Goal: Task Accomplishment & Management: Manage account settings

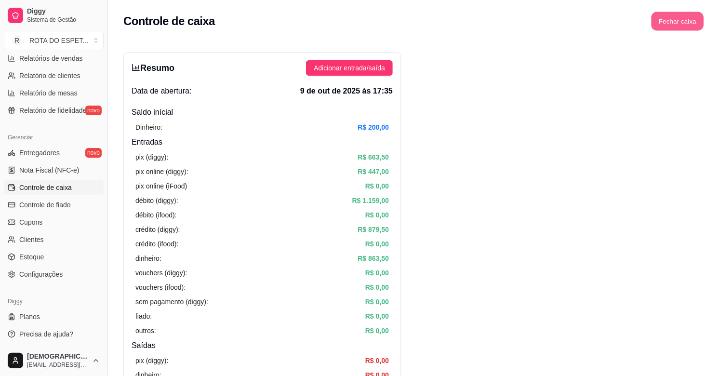
click at [679, 27] on button "Fechar caixa" at bounding box center [678, 21] width 53 height 19
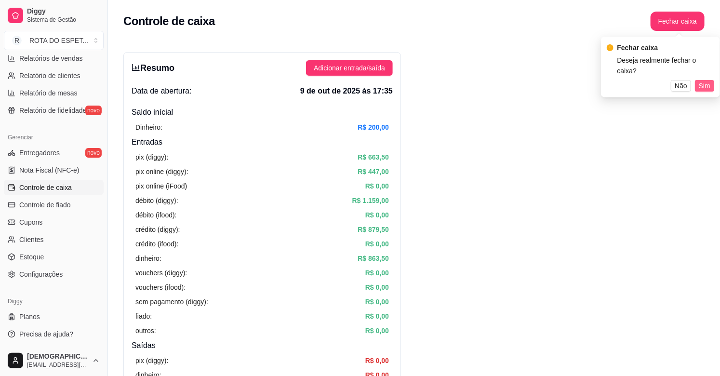
click at [697, 80] on button "Sim" at bounding box center [704, 86] width 19 height 12
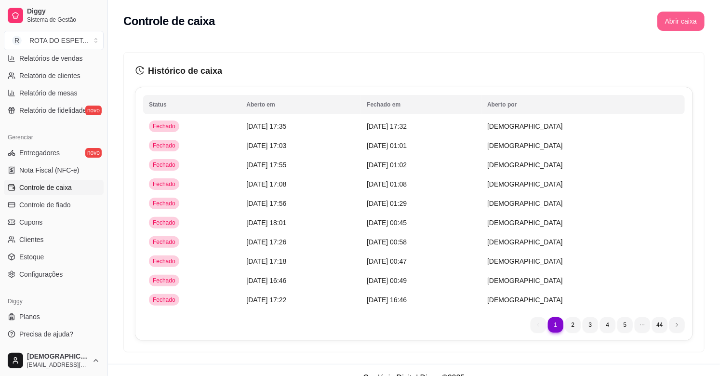
click at [672, 19] on button "Abrir caixa" at bounding box center [680, 21] width 47 height 19
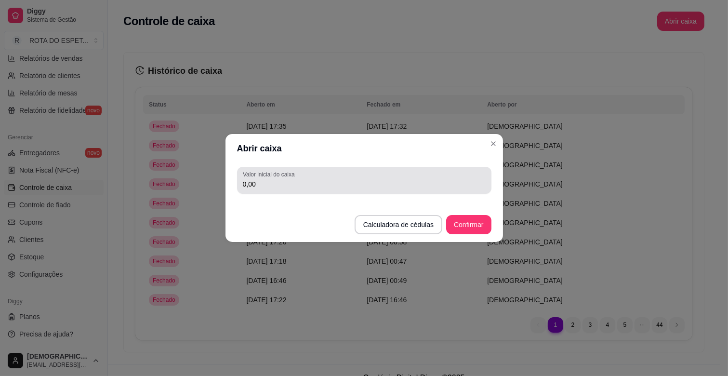
click at [293, 179] on input "0,00" at bounding box center [364, 184] width 243 height 10
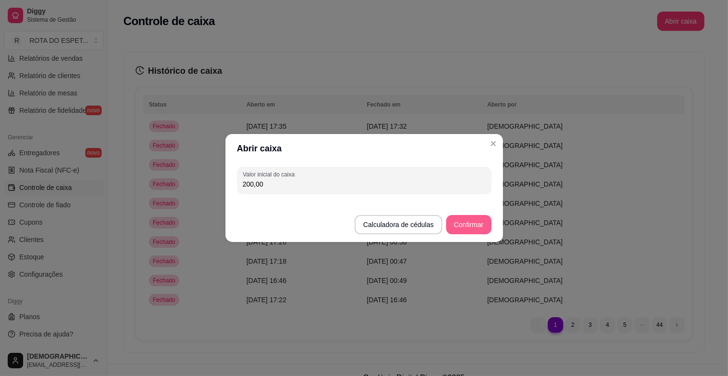
type input "200,00"
click at [475, 227] on button "Confirmar" at bounding box center [468, 224] width 45 height 19
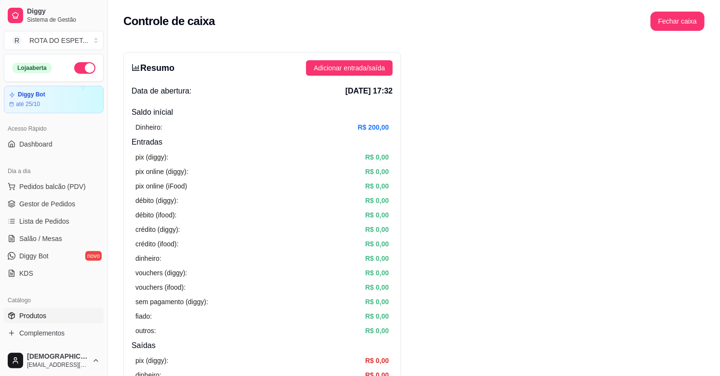
click at [42, 310] on link "Produtos" at bounding box center [54, 315] width 100 height 15
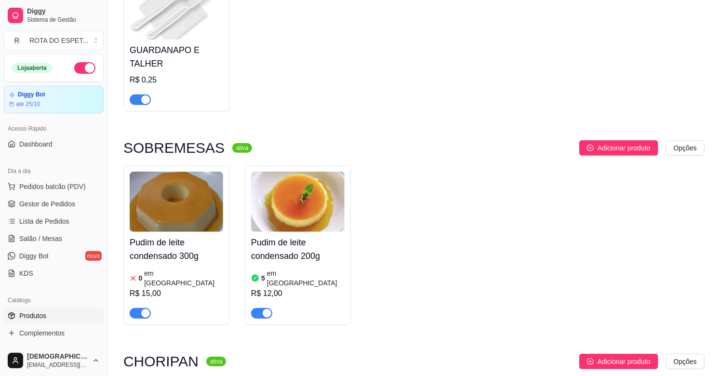
scroll to position [161, 0]
click at [161, 262] on h4 "Pudim de leite condensado 300g" at bounding box center [177, 248] width 94 height 27
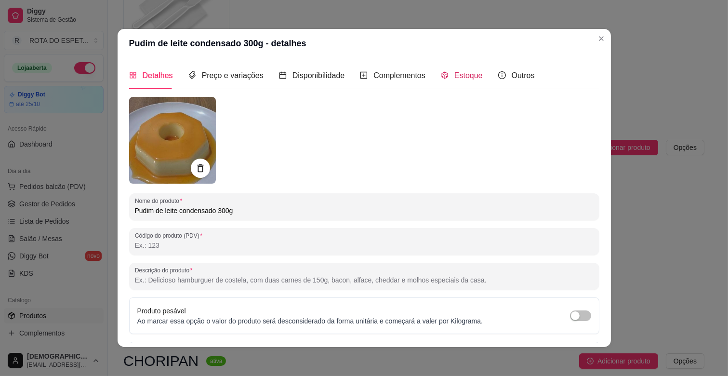
click at [456, 79] on span "Estoque" at bounding box center [469, 75] width 28 height 8
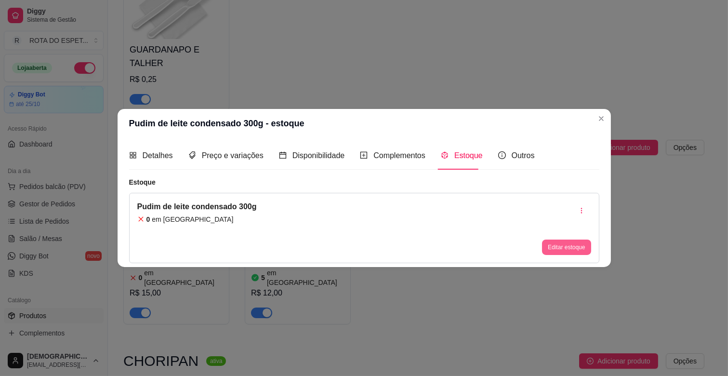
click at [564, 247] on button "Editar estoque" at bounding box center [566, 247] width 49 height 15
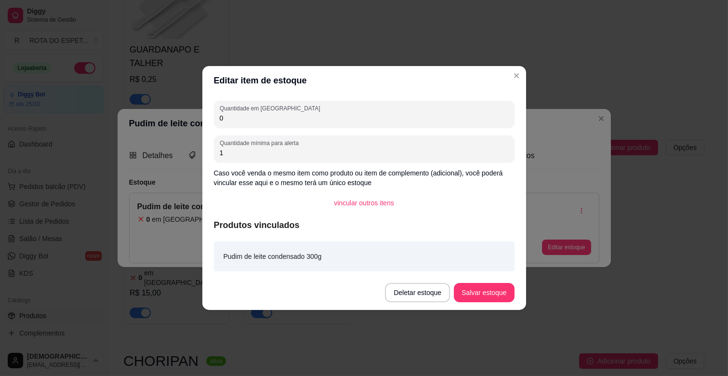
click at [252, 121] on input "0" at bounding box center [364, 118] width 289 height 10
type input "8"
click at [490, 292] on button "Salvar estoque" at bounding box center [484, 292] width 59 height 19
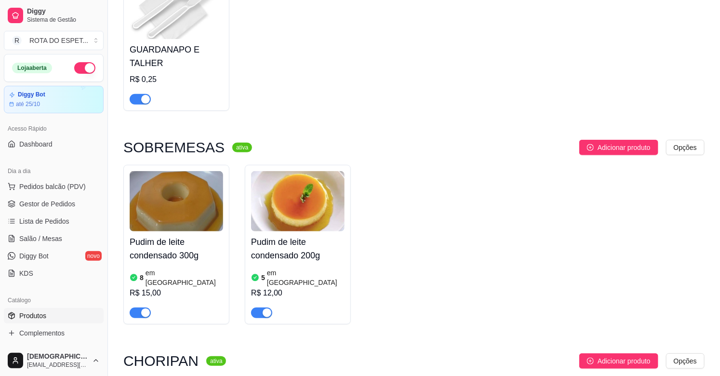
click at [314, 226] on img at bounding box center [298, 201] width 94 height 60
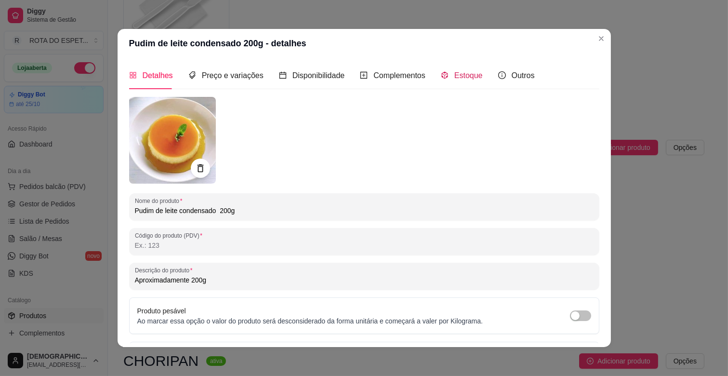
click at [463, 75] on span "Estoque" at bounding box center [469, 75] width 28 height 8
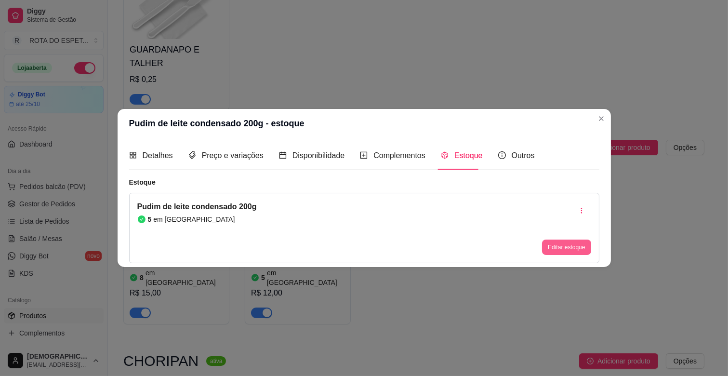
click at [560, 248] on button "Editar estoque" at bounding box center [566, 247] width 49 height 15
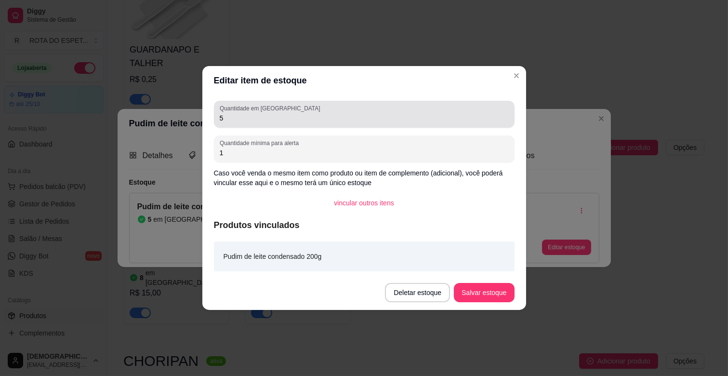
click at [266, 123] on div "5" at bounding box center [364, 114] width 289 height 19
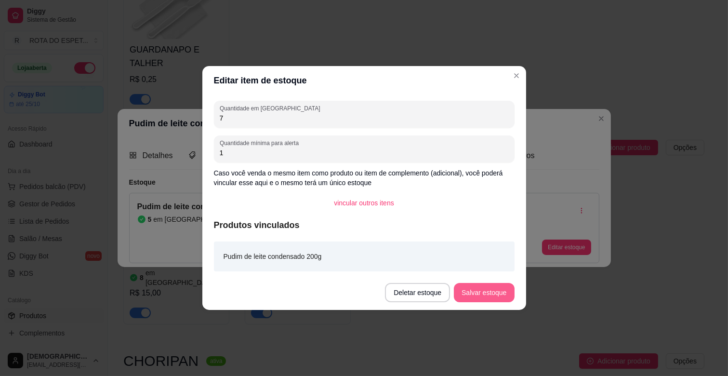
type input "7"
click at [489, 296] on button "Salvar estoque" at bounding box center [484, 292] width 59 height 19
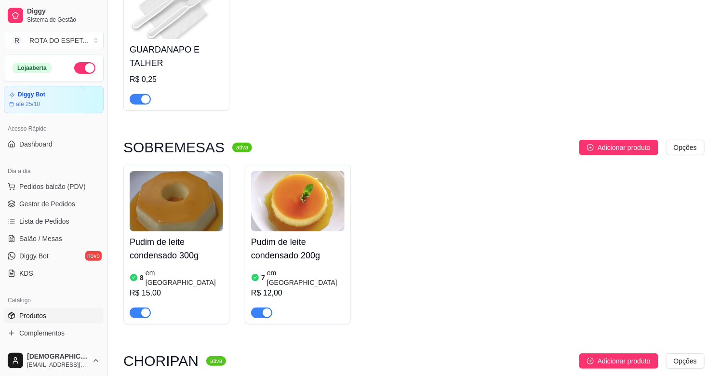
click at [547, 104] on div "GUARDANAPO E TALHER R$ 0,25" at bounding box center [413, 42] width 581 height 138
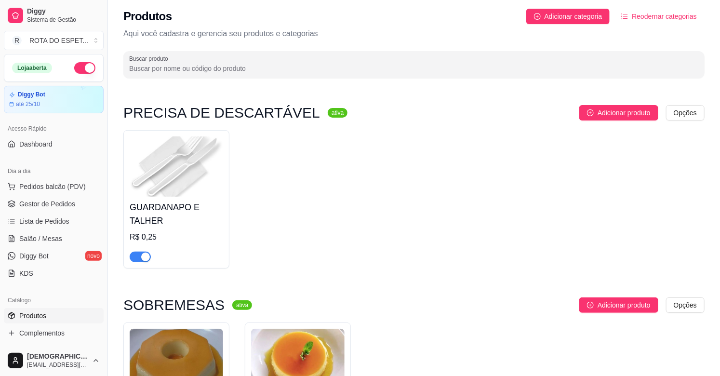
scroll to position [0, 0]
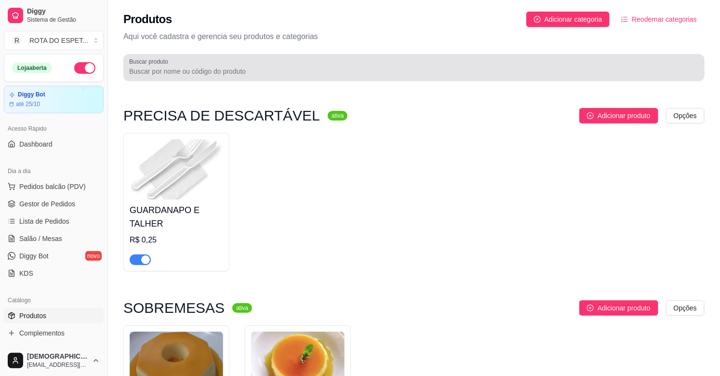
click at [296, 70] on input "Buscar produto" at bounding box center [414, 72] width 570 height 10
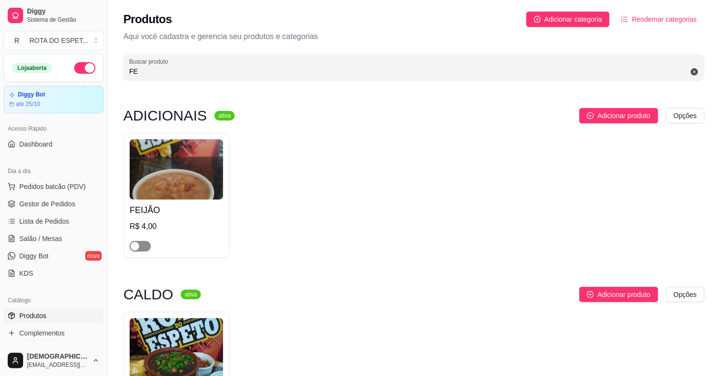
click at [147, 251] on span "button" at bounding box center [140, 246] width 21 height 11
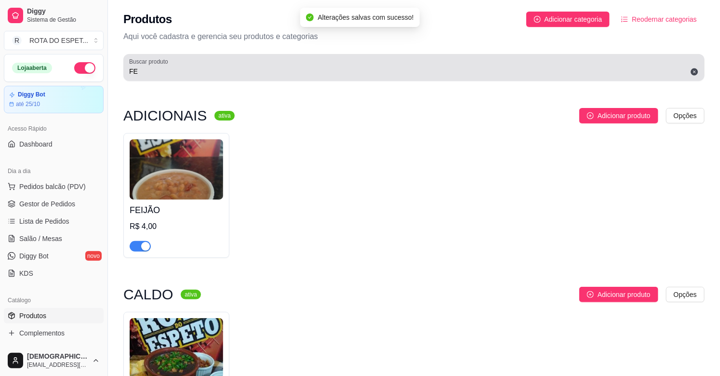
click at [196, 66] on div "FE" at bounding box center [414, 67] width 570 height 19
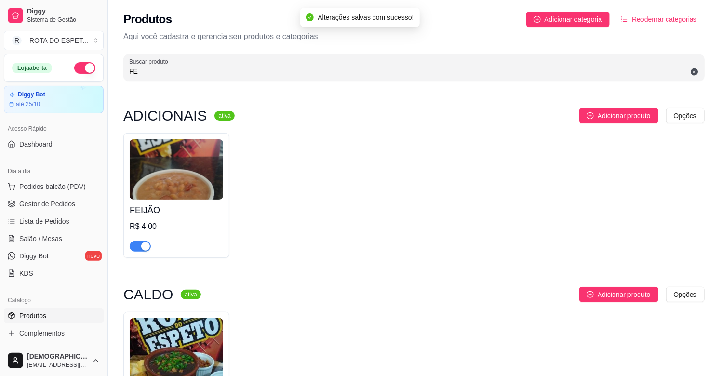
type input "F"
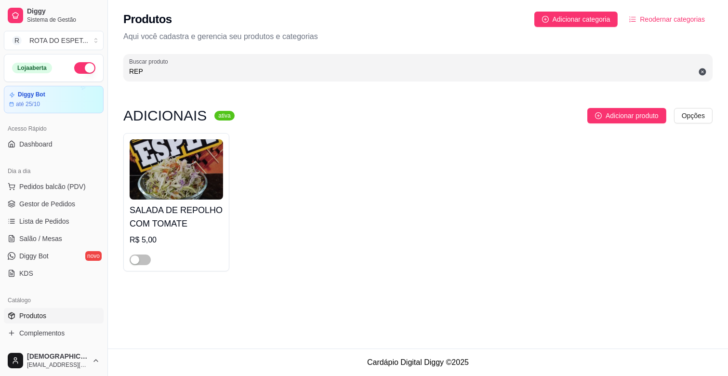
type input "REP"
click at [150, 255] on div at bounding box center [140, 260] width 21 height 12
click at [144, 261] on span "button" at bounding box center [140, 260] width 21 height 11
click at [44, 335] on span "Complementos" at bounding box center [41, 333] width 45 height 10
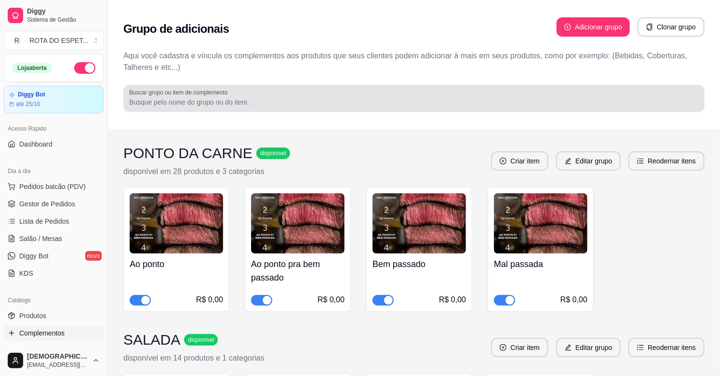
click at [213, 102] on input "Buscar grupo ou item de complemento" at bounding box center [414, 102] width 570 height 10
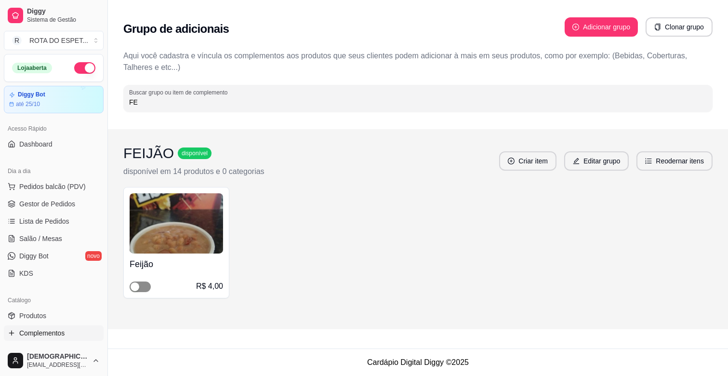
click at [146, 289] on span "button" at bounding box center [140, 287] width 21 height 11
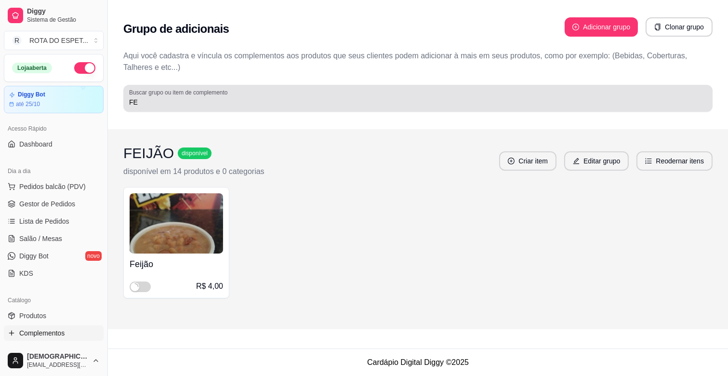
click at [172, 99] on input "FE" at bounding box center [418, 102] width 578 height 10
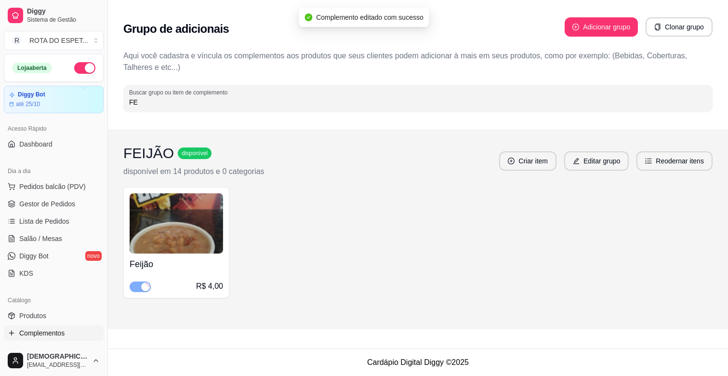
type input "F"
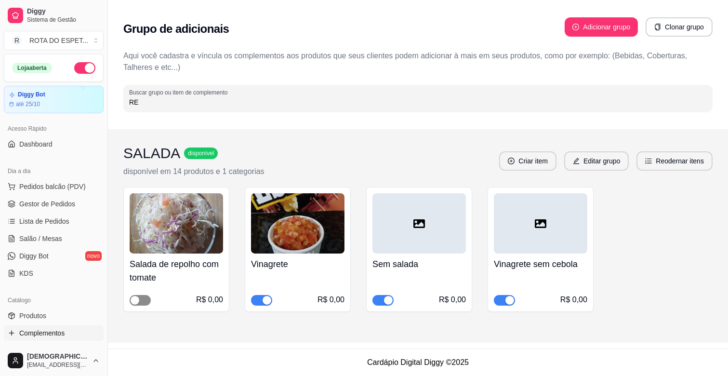
type input "RE"
click at [146, 301] on span "button" at bounding box center [140, 300] width 21 height 11
click at [45, 208] on span "Gestor de Pedidos" at bounding box center [47, 204] width 56 height 10
